Goal: Transaction & Acquisition: Purchase product/service

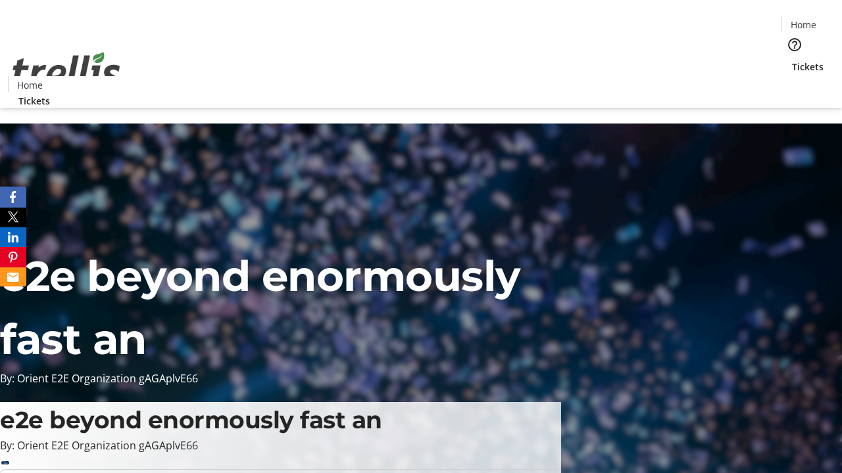
click at [792, 60] on span "Tickets" at bounding box center [808, 67] width 32 height 14
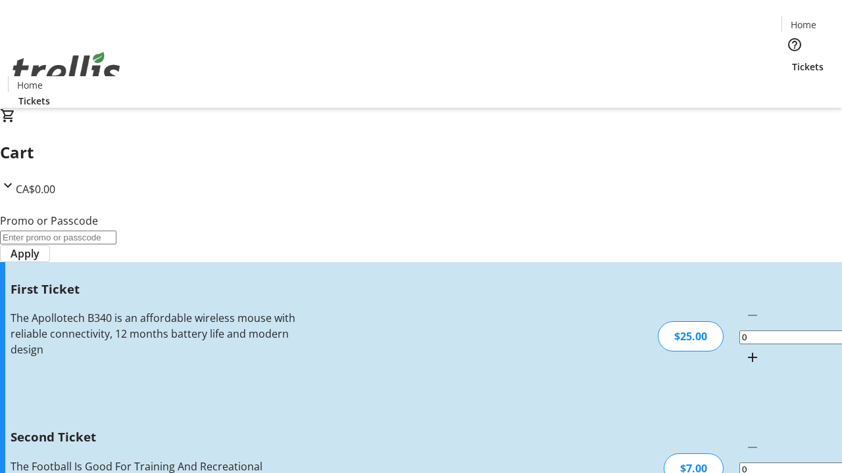
click at [744, 350] on mat-icon "Increment by one" at bounding box center [752, 358] width 16 height 16
type input "1"
type input "2"
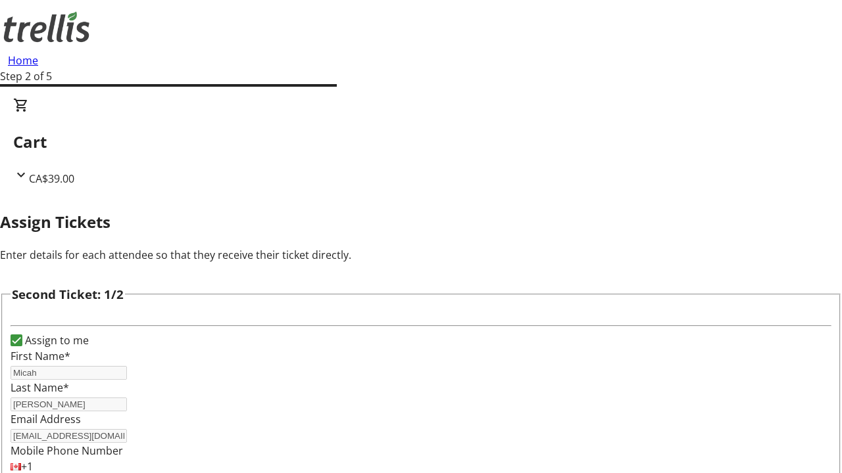
scroll to position [215, 0]
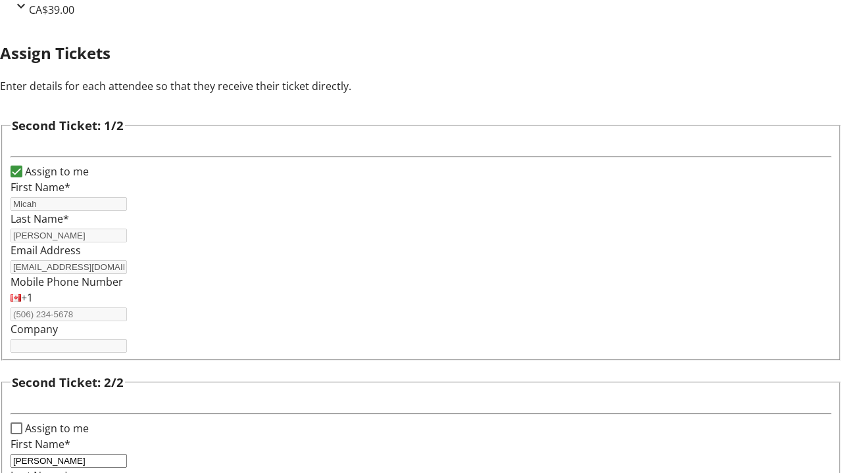
type input "Swift"
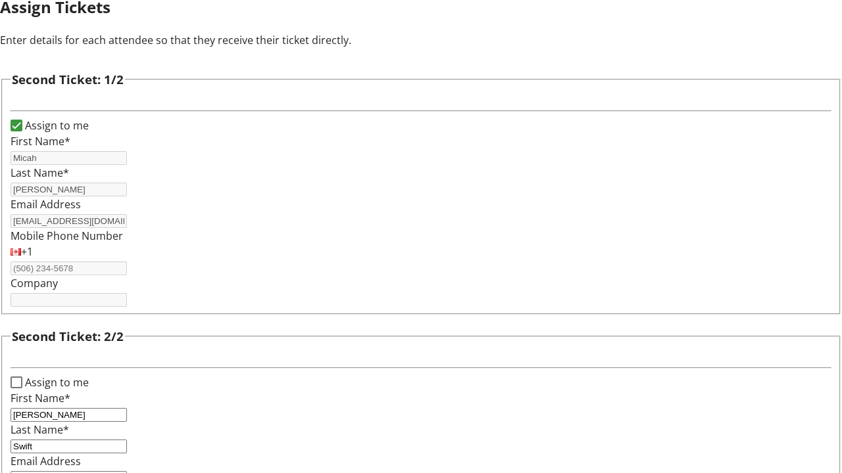
type input "[PERSON_NAME][EMAIL_ADDRESS][DOMAIN_NAME]"
